Goal: Information Seeking & Learning: Learn about a topic

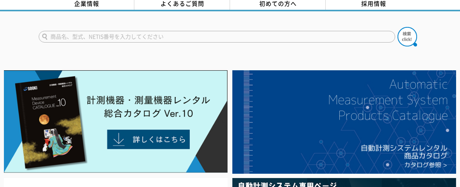
click at [120, 34] on input "text" at bounding box center [217, 37] width 357 height 12
type input "ヘリマシステム"
click at [398, 27] on button at bounding box center [408, 37] width 20 height 20
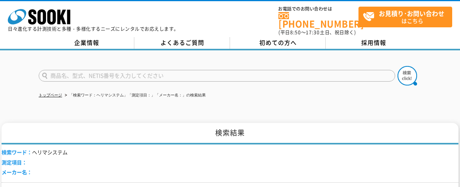
scroll to position [156, 0]
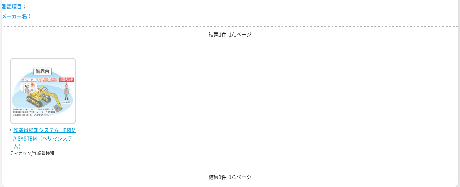
click at [64, 126] on span "作業員検知システム HERIMA SYSTEM（ヘリマシステム）" at bounding box center [43, 138] width 66 height 24
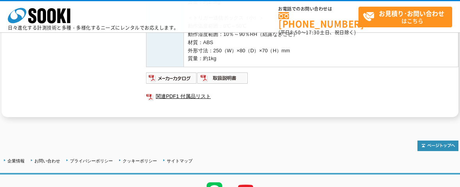
scroll to position [466, 0]
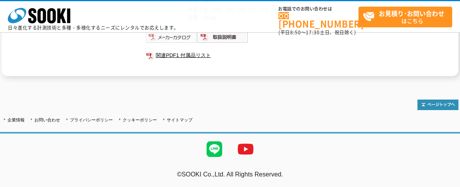
click at [170, 36] on img at bounding box center [171, 37] width 51 height 12
